Goal: Task Accomplishment & Management: Manage account settings

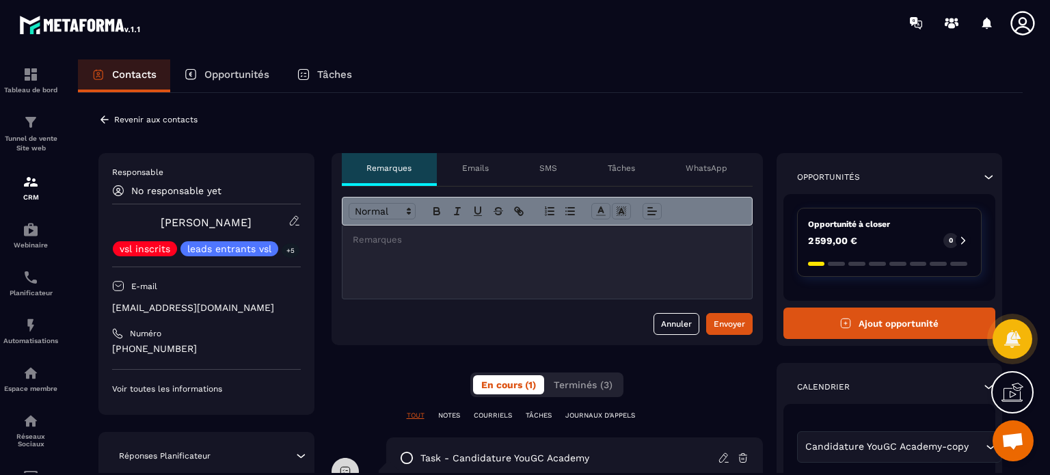
click at [471, 170] on p "Emails" at bounding box center [475, 168] width 27 height 11
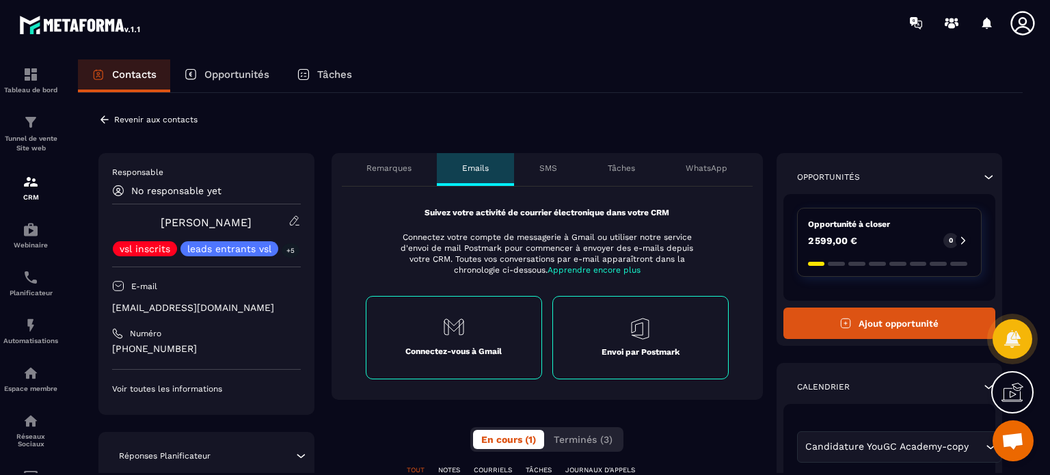
click at [558, 173] on div "SMS" at bounding box center [548, 169] width 68 height 33
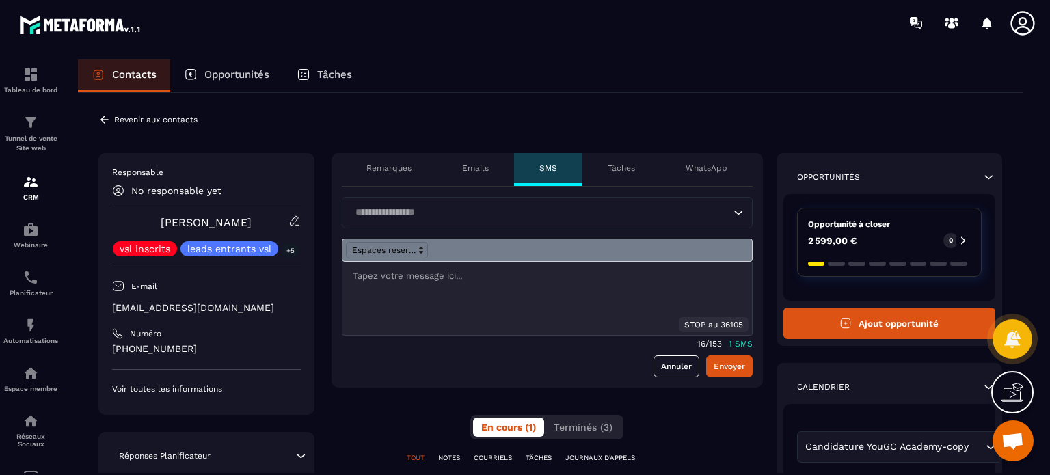
click at [623, 177] on div "Tâches" at bounding box center [622, 169] width 78 height 33
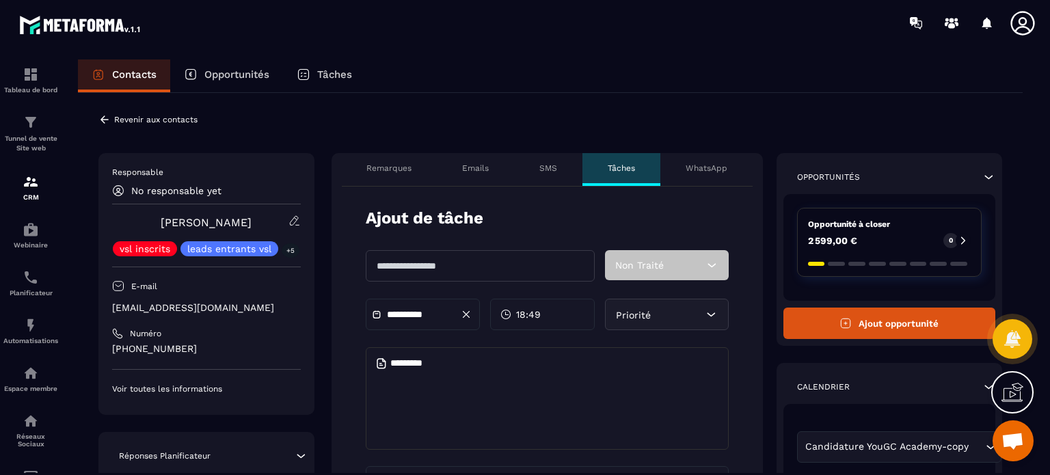
click at [722, 172] on p "WhatsApp" at bounding box center [707, 168] width 42 height 11
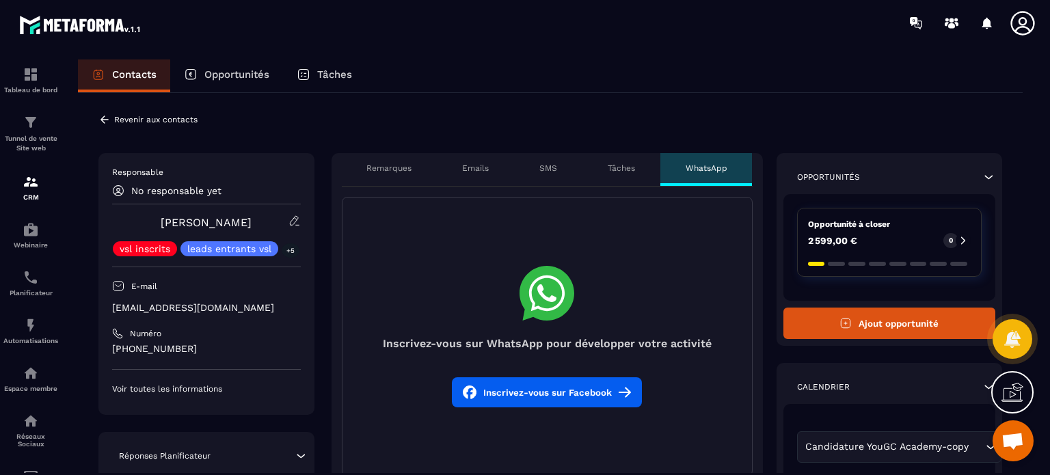
click at [639, 172] on div "Tâches" at bounding box center [622, 169] width 78 height 33
